Goal: Task Accomplishment & Management: Use online tool/utility

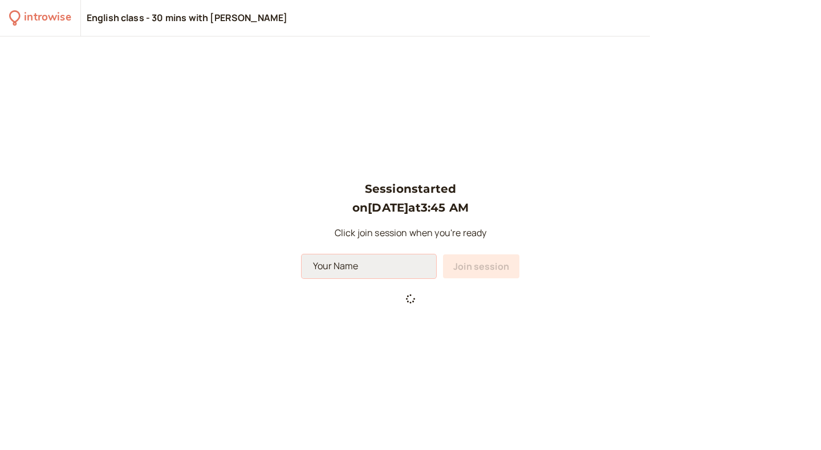
click at [372, 271] on input at bounding box center [368, 266] width 134 height 24
type input "ф"
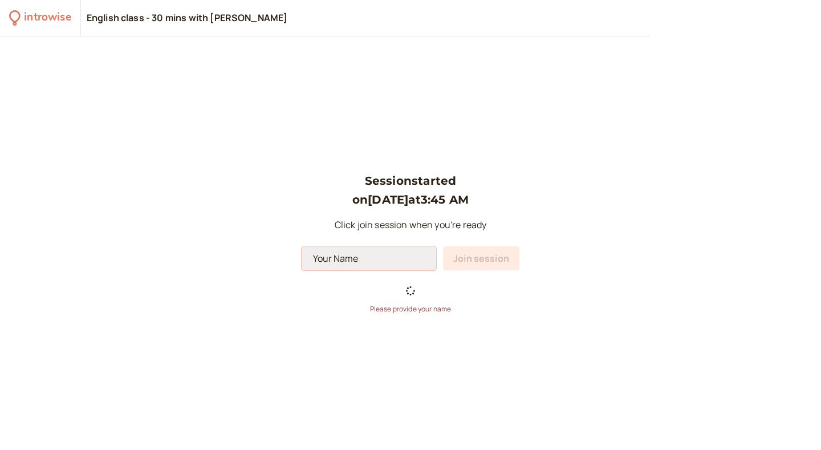
type input "a"
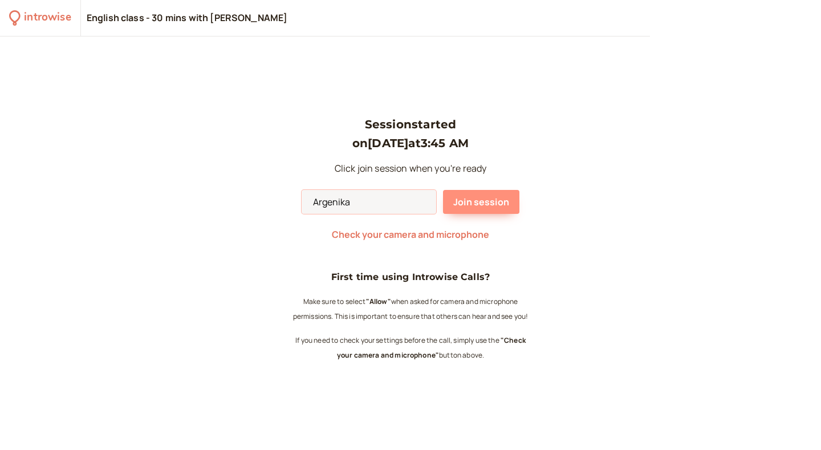
type input "Argenika"
click at [487, 198] on span "Join session" at bounding box center [481, 201] width 56 height 13
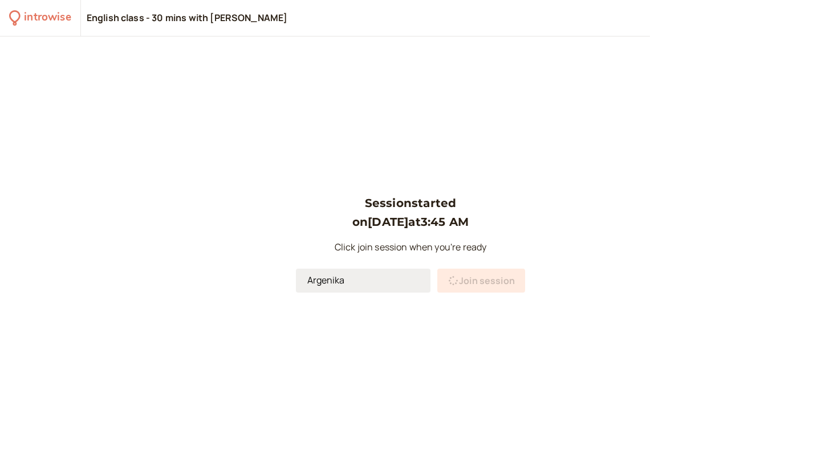
click at [381, 281] on input "Argenika" at bounding box center [363, 280] width 134 height 24
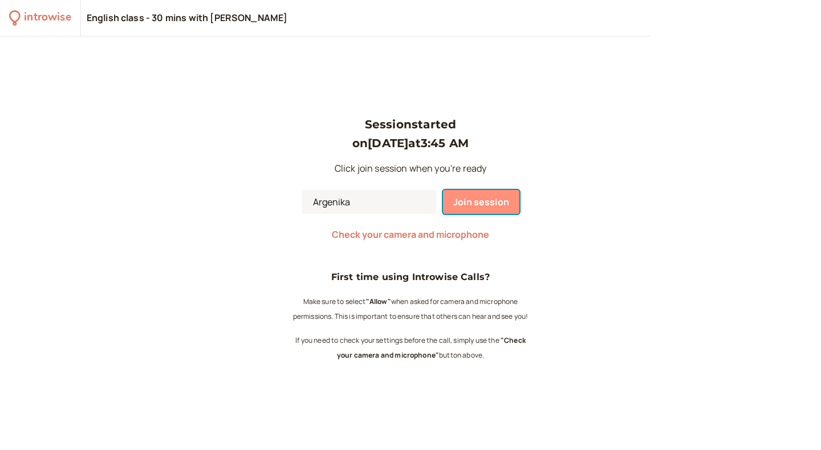
click at [465, 195] on span "Join session" at bounding box center [481, 201] width 56 height 13
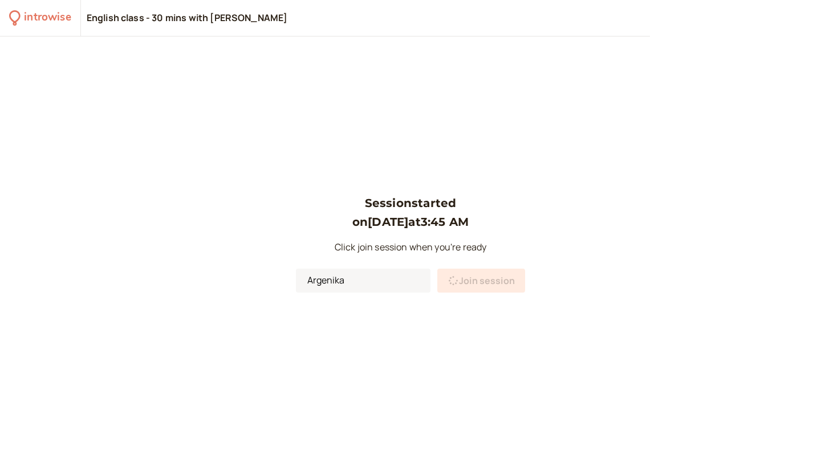
click at [478, 275] on span "Join session" at bounding box center [487, 280] width 56 height 13
click at [394, 278] on input "Argenika" at bounding box center [363, 280] width 134 height 24
